Goal: Task Accomplishment & Management: Manage account settings

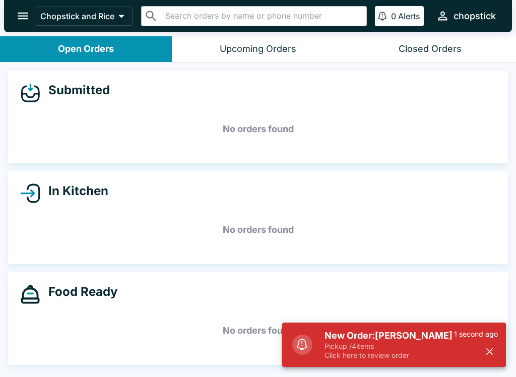
click at [492, 354] on icon "button" at bounding box center [489, 351] width 7 height 7
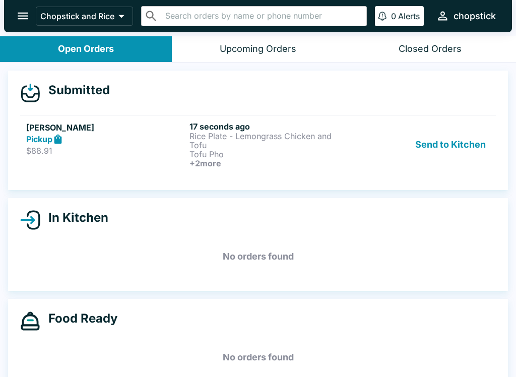
click at [214, 133] on p "Rice Plate - Lemongrass Chicken and Tofu" at bounding box center [268, 140] width 159 height 18
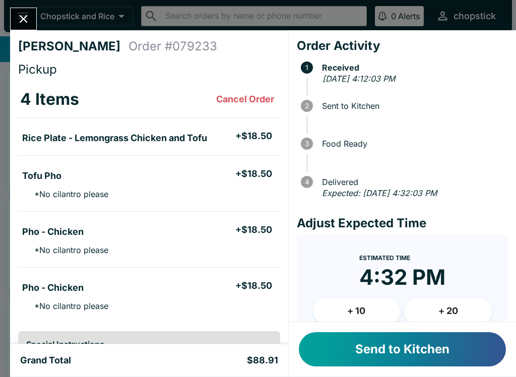
click at [348, 343] on button "Send to Kitchen" at bounding box center [402, 349] width 207 height 34
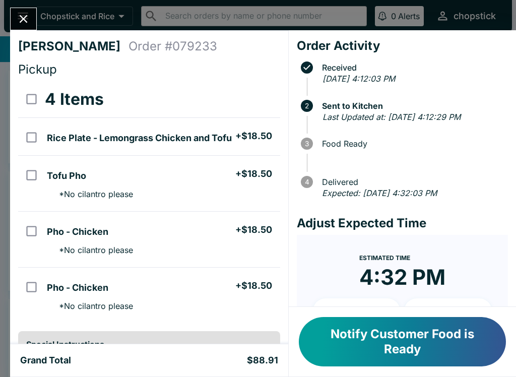
click at [14, 27] on div at bounding box center [23, 19] width 27 height 23
click at [25, 21] on icon "Close" at bounding box center [24, 19] width 8 height 8
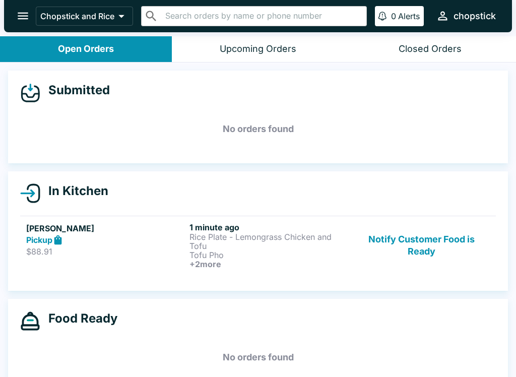
click at [225, 234] on p "Rice Plate - Lemongrass Chicken and Tofu" at bounding box center [268, 241] width 159 height 18
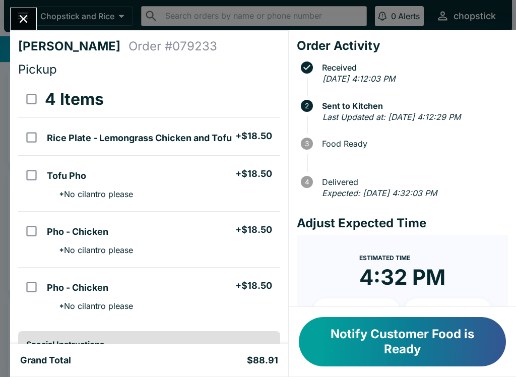
click at [42, 34] on div "[PERSON_NAME] Order # 079233 Pickup 4 Items Rice Plate - Lemongrass Chicken and…" at bounding box center [149, 187] width 278 height 314
click at [29, 27] on button "Close" at bounding box center [24, 19] width 26 height 22
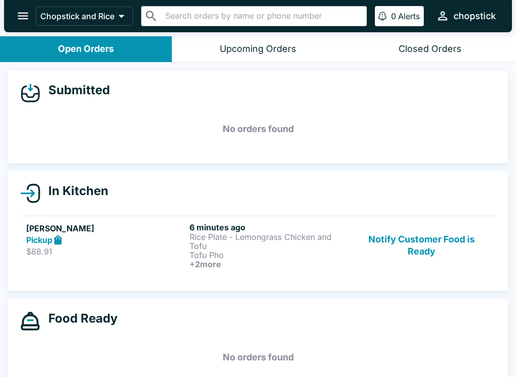
click at [443, 228] on button "Notify Customer Food is Ready" at bounding box center [421, 245] width 136 height 46
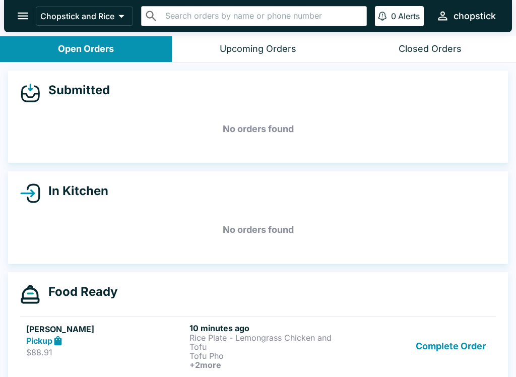
click at [439, 336] on button "Complete Order" at bounding box center [450, 346] width 78 height 46
